Goal: Navigation & Orientation: Find specific page/section

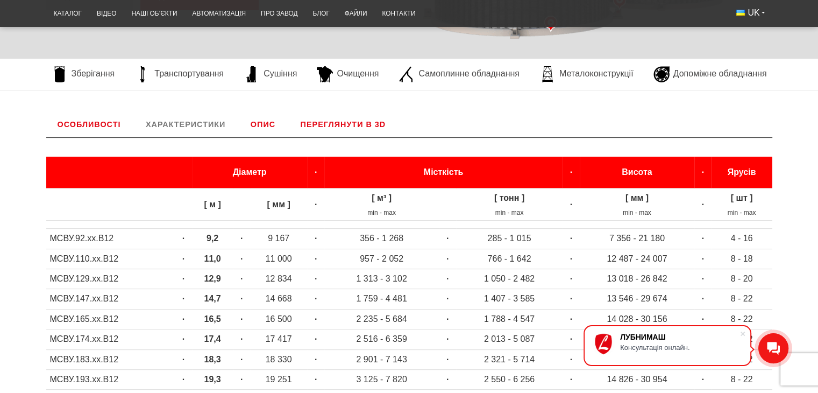
scroll to position [269, 0]
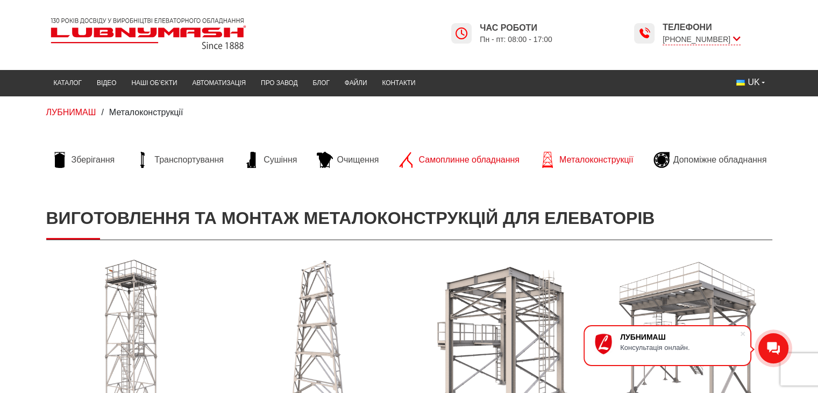
click at [484, 159] on span "Самоплинне обладнання" at bounding box center [469, 160] width 101 height 12
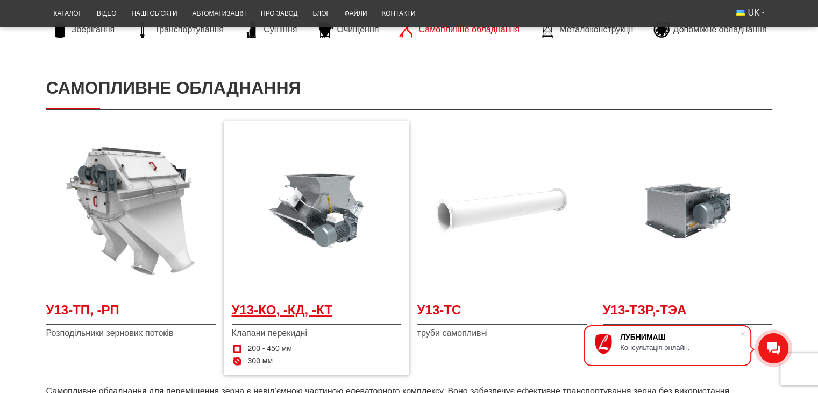
scroll to position [108, 0]
